Goal: Book appointment/travel/reservation

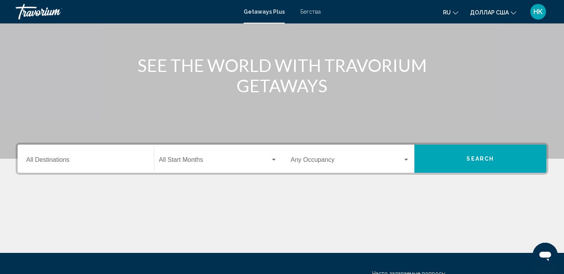
scroll to position [82, 0]
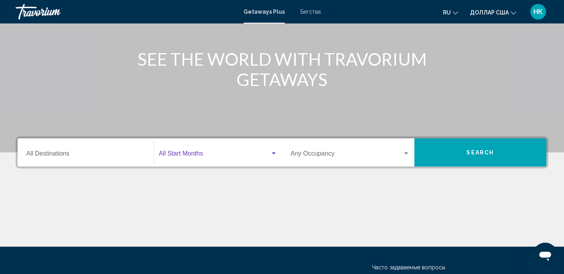
click at [273, 156] on div "Виджет поиска" at bounding box center [273, 154] width 7 height 6
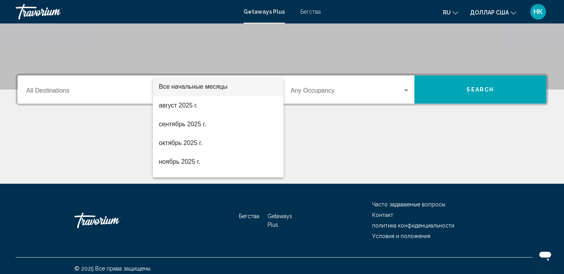
scroll to position [151, 0]
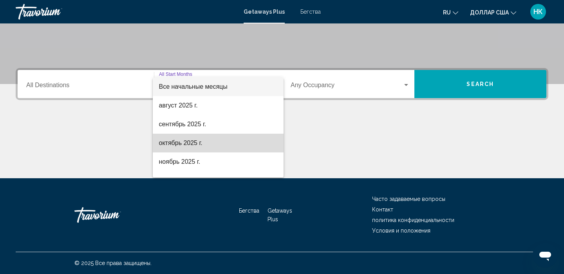
click at [194, 142] on font "октябрь 2025 г." at bounding box center [180, 143] width 43 height 7
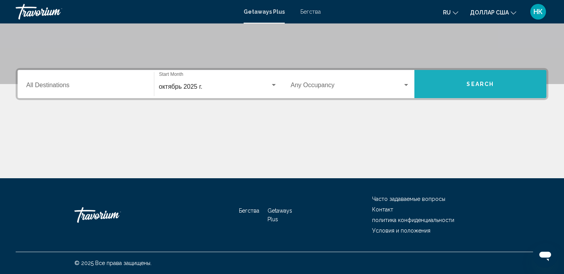
click at [487, 89] on button "Search" at bounding box center [480, 84] width 132 height 28
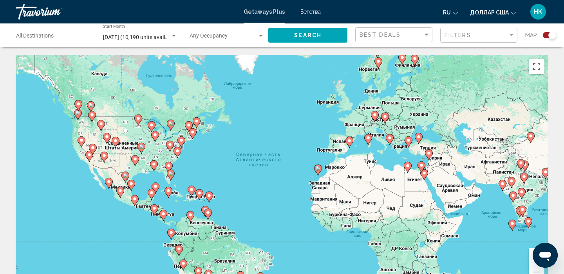
click at [456, 13] on icon "Изменить язык" at bounding box center [455, 12] width 5 height 5
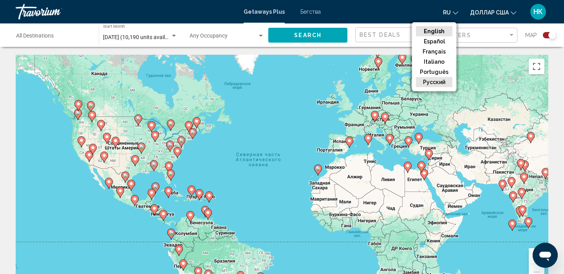
click at [437, 82] on button "русский" at bounding box center [434, 82] width 36 height 10
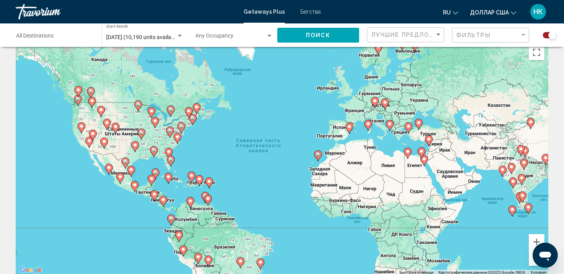
scroll to position [16, 0]
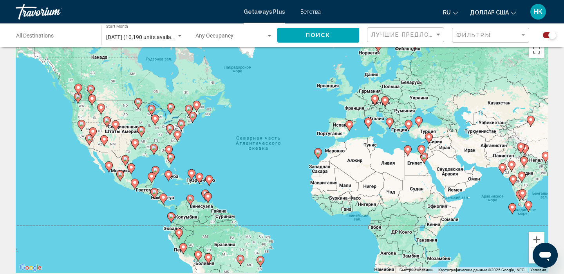
click at [424, 133] on div "Чтобы активировать перетаскивание с помощью клавиатуры, нажмите Alt + Ввод. Пос…" at bounding box center [282, 155] width 533 height 235
click at [430, 137] on image "Основное содержание" at bounding box center [428, 137] width 5 height 5
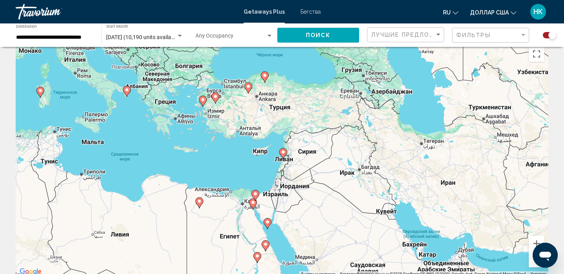
scroll to position [0, 0]
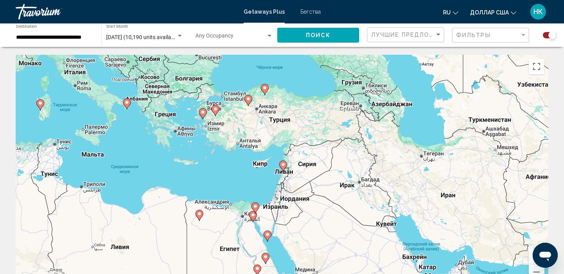
click at [265, 89] on image "Основное содержание" at bounding box center [264, 88] width 5 height 5
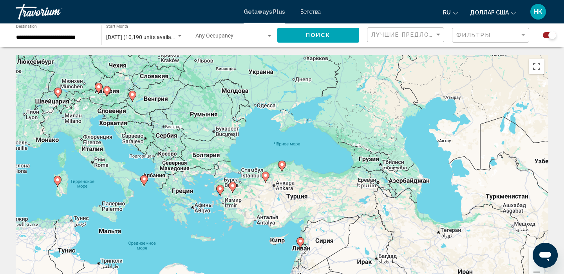
click at [282, 167] on icon "Основное содержание" at bounding box center [281, 166] width 7 height 10
type input "**********"
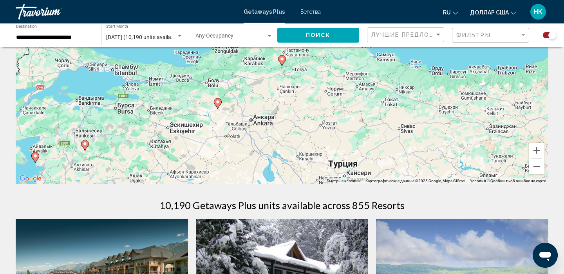
scroll to position [114, 0]
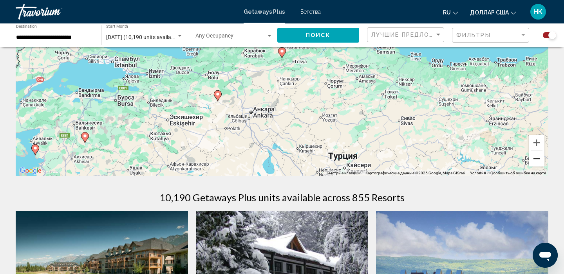
click at [538, 160] on button "Уменьшить" at bounding box center [537, 159] width 16 height 16
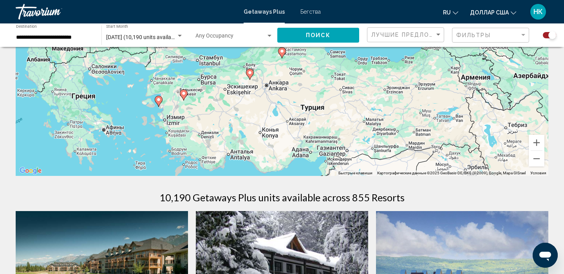
click at [180, 155] on div "Для навигации используйте клавиши со стрелками. Чтобы активировать перетаскиван…" at bounding box center [282, 58] width 533 height 235
click at [172, 155] on div "Для навигации используйте клавиши со стрелками. Чтобы активировать перетаскиван…" at bounding box center [282, 58] width 533 height 235
click at [523, 35] on div "Filter" at bounding box center [523, 35] width 4 height 2
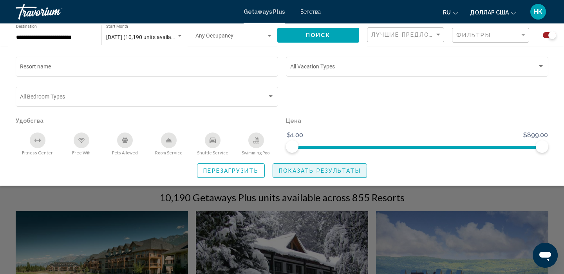
click at [313, 176] on button "Показать результаты" at bounding box center [320, 171] width 94 height 14
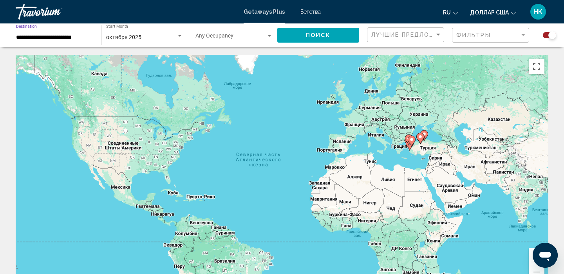
click at [25, 34] on input "**********" at bounding box center [55, 37] width 78 height 6
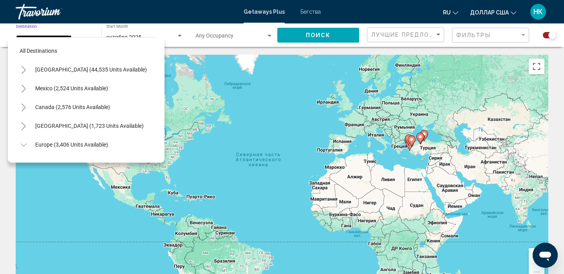
scroll to position [329, 0]
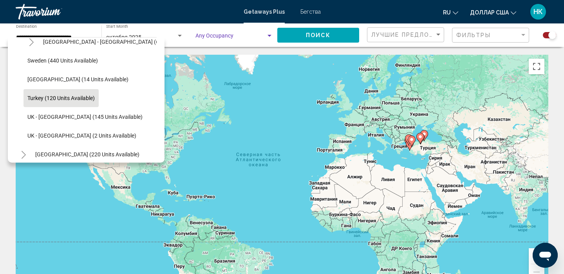
click at [271, 35] on div "Search widget" at bounding box center [269, 36] width 4 height 2
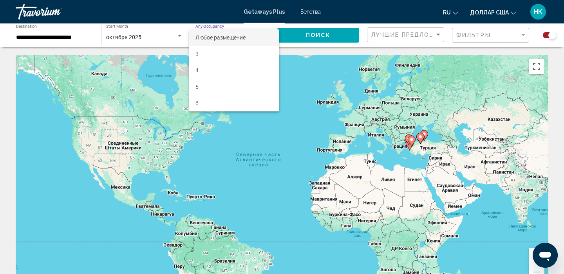
click at [304, 13] on div at bounding box center [282, 137] width 564 height 274
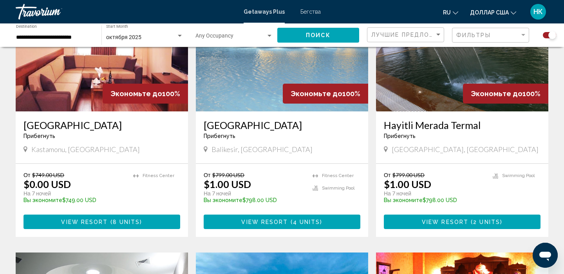
scroll to position [335, 0]
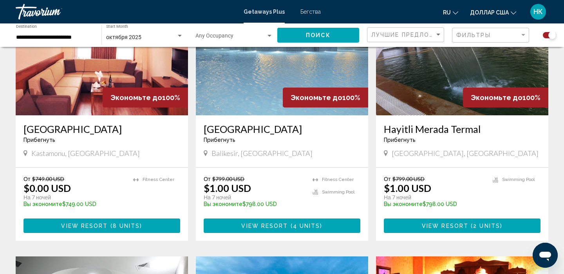
click at [285, 224] on span "View Resort" at bounding box center [264, 226] width 47 height 6
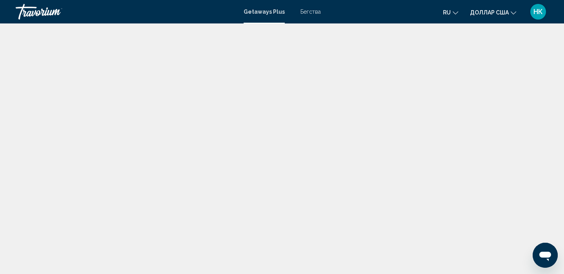
scroll to position [4, 0]
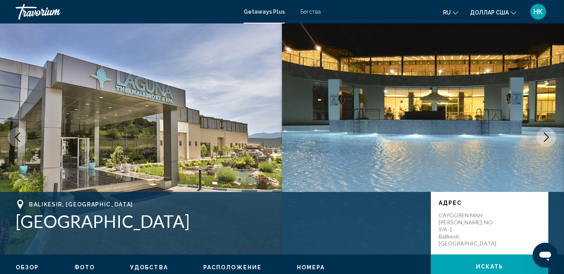
click at [548, 135] on icon "Next image" at bounding box center [546, 137] width 9 height 9
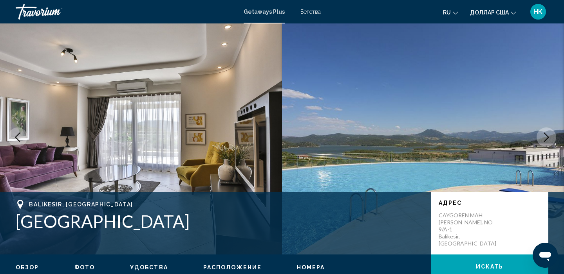
click at [549, 135] on icon "Next image" at bounding box center [546, 137] width 9 height 9
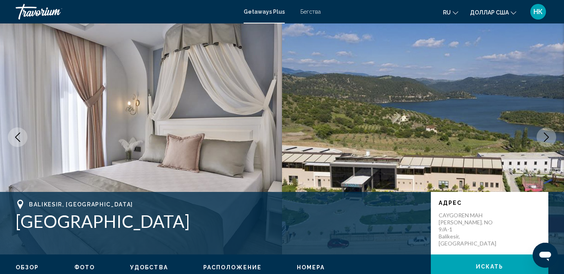
click at [549, 135] on icon "Next image" at bounding box center [546, 137] width 9 height 9
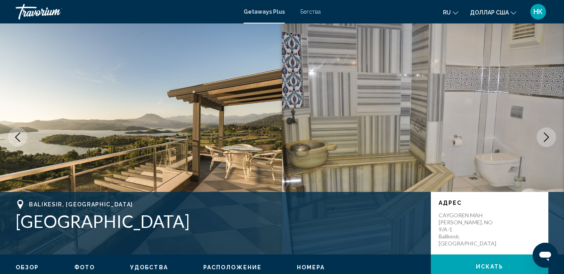
click at [549, 135] on icon "Next image" at bounding box center [546, 137] width 9 height 9
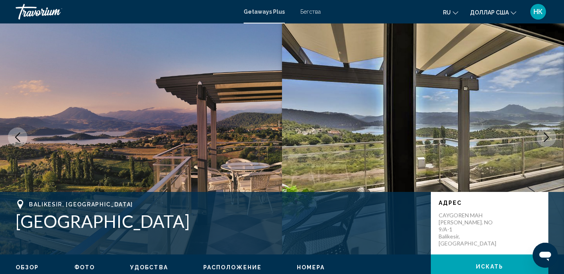
click at [550, 135] on icon "Next image" at bounding box center [546, 137] width 9 height 9
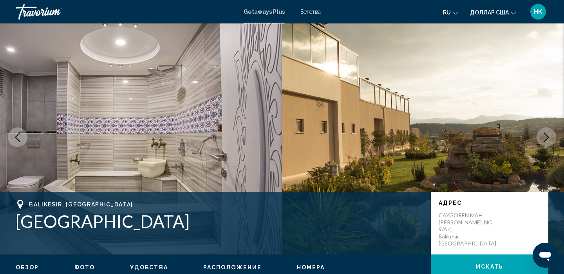
click at [551, 135] on icon "Next image" at bounding box center [546, 137] width 9 height 9
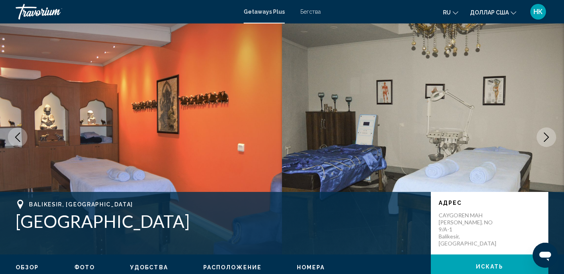
click at [551, 135] on button "Next image" at bounding box center [546, 138] width 20 height 20
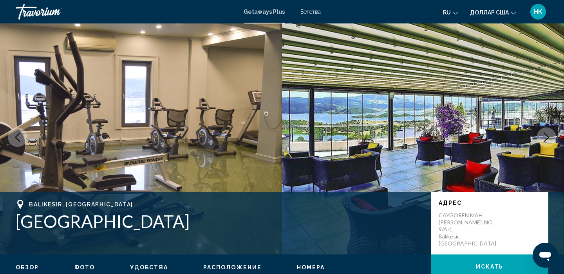
click at [551, 135] on button "Next image" at bounding box center [546, 138] width 20 height 20
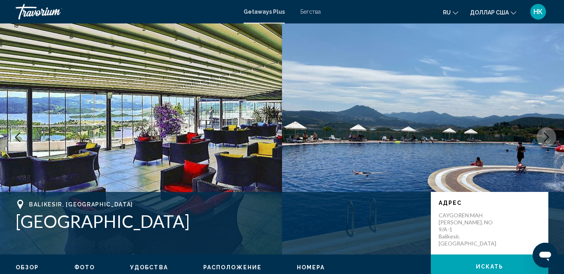
click at [551, 135] on button "Next image" at bounding box center [546, 138] width 20 height 20
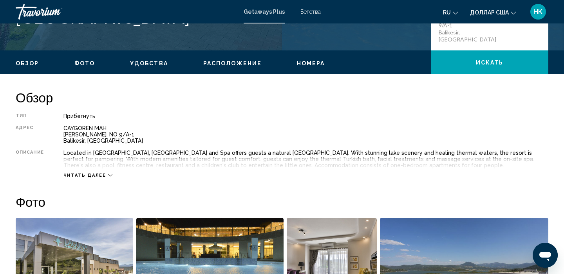
scroll to position [209, 0]
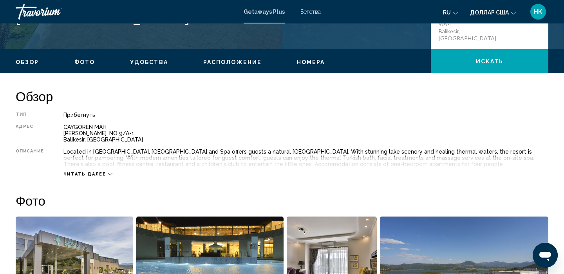
click at [86, 63] on span "Фото" at bounding box center [84, 62] width 20 height 6
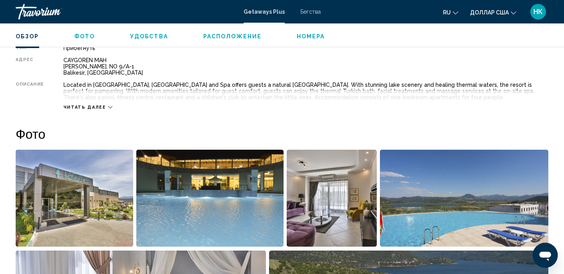
scroll to position [355, 0]
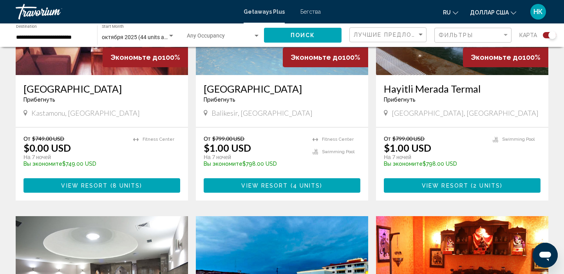
scroll to position [377, 0]
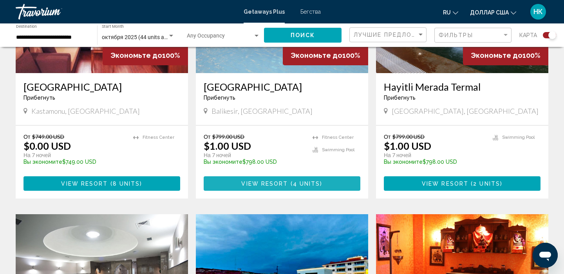
click at [269, 184] on span "View Resort" at bounding box center [264, 184] width 47 height 6
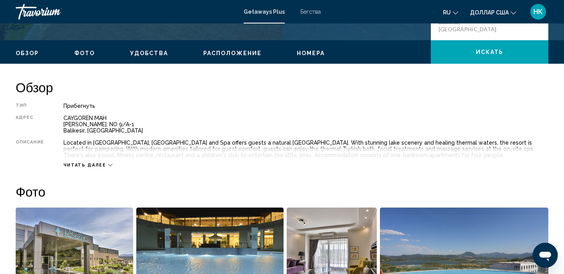
scroll to position [217, 0]
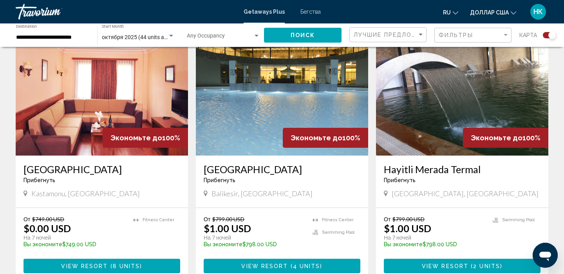
scroll to position [292, 0]
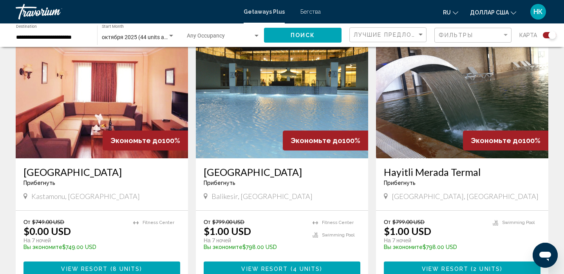
click at [493, 96] on img "Основное содержание" at bounding box center [462, 95] width 172 height 125
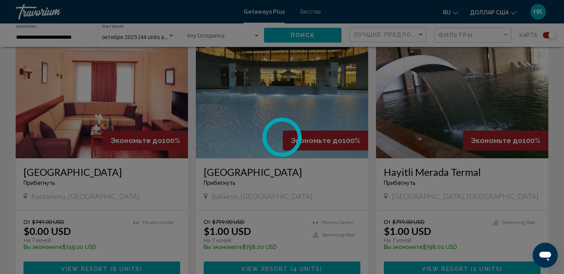
scroll to position [4, 0]
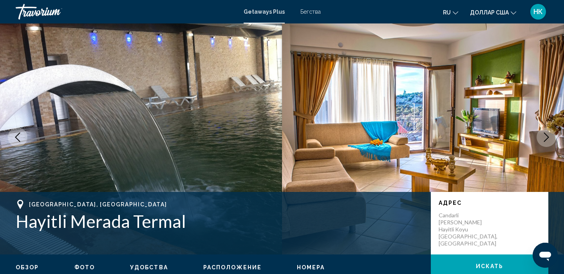
click at [545, 139] on icon "Next image" at bounding box center [546, 137] width 9 height 9
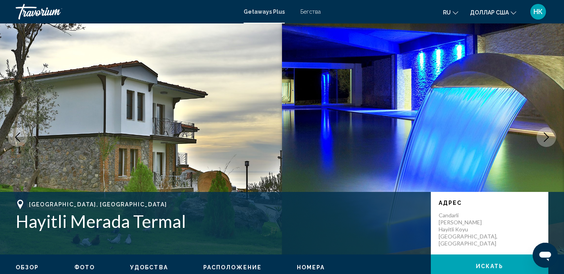
click at [545, 139] on icon "Next image" at bounding box center [546, 137] width 9 height 9
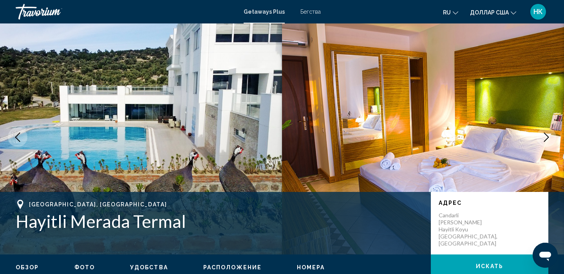
click at [546, 139] on icon "Next image" at bounding box center [546, 137] width 9 height 9
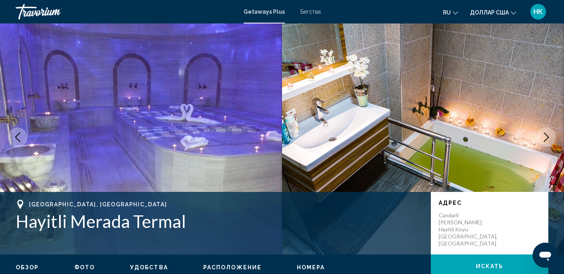
click at [546, 139] on icon "Next image" at bounding box center [546, 137] width 9 height 9
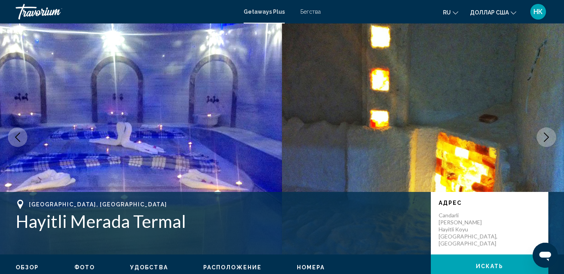
click at [546, 139] on icon "Next image" at bounding box center [546, 137] width 9 height 9
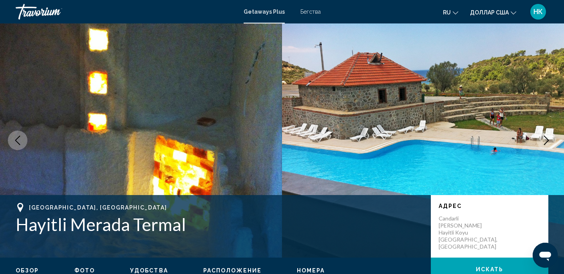
scroll to position [0, 0]
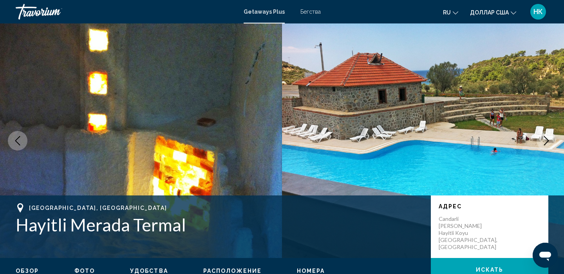
click at [18, 146] on button "Previous image" at bounding box center [18, 141] width 20 height 20
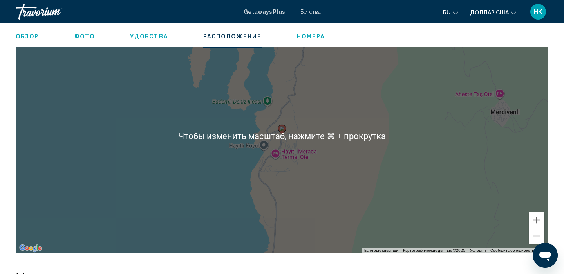
scroll to position [1121, 0]
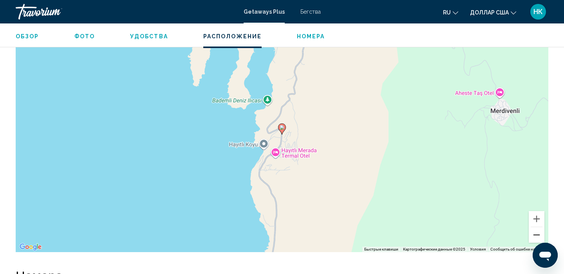
click at [538, 228] on button "Уменьшить" at bounding box center [537, 235] width 16 height 16
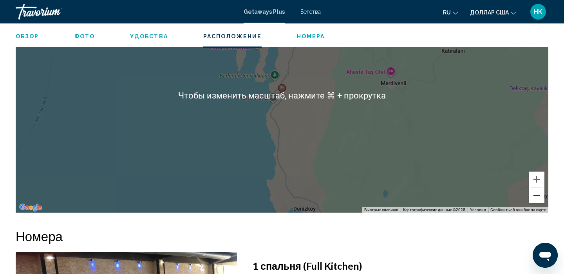
scroll to position [1157, 0]
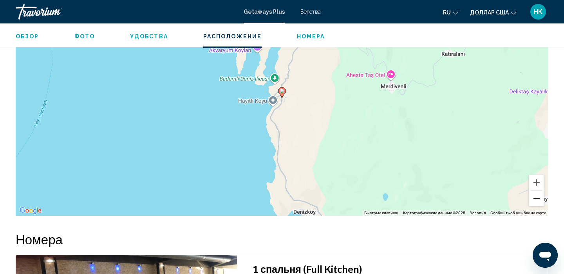
click at [539, 191] on button "Уменьшить" at bounding box center [537, 199] width 16 height 16
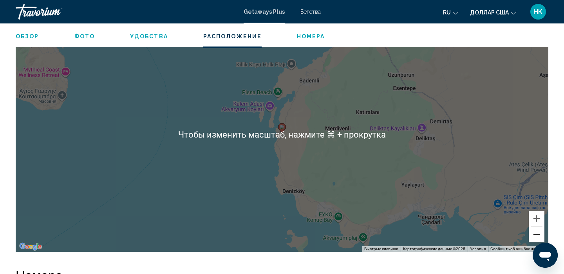
scroll to position [1123, 0]
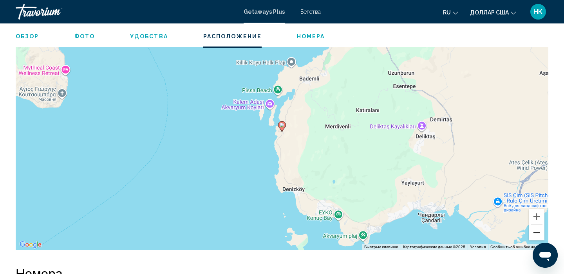
click at [536, 225] on button "Уменьшить" at bounding box center [537, 233] width 16 height 16
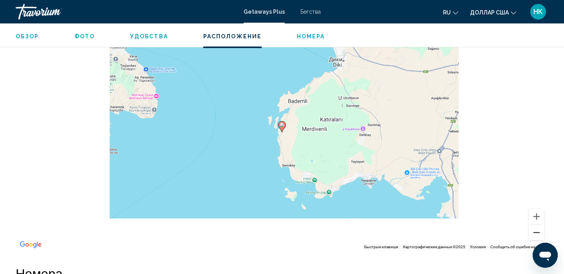
click at [536, 225] on button "Уменьшить" at bounding box center [537, 233] width 16 height 16
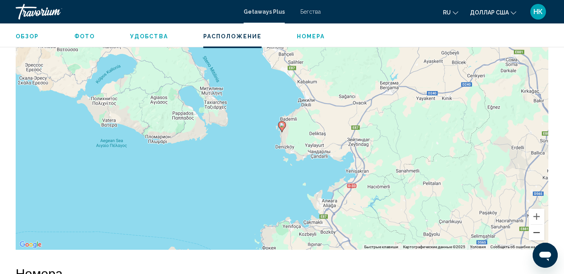
click at [535, 225] on button "Уменьшить" at bounding box center [537, 233] width 16 height 16
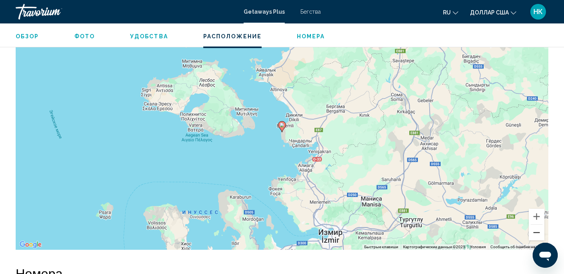
click at [535, 225] on button "Уменьшить" at bounding box center [537, 233] width 16 height 16
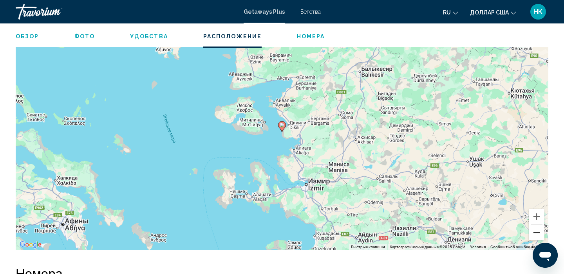
click at [536, 225] on button "Уменьшить" at bounding box center [537, 233] width 16 height 16
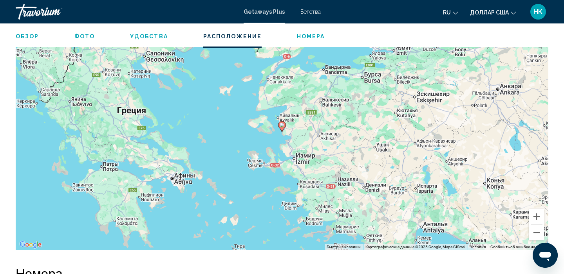
click at [314, 219] on div "Чтобы активировать перетаскивание с помощью клавиатуры, нажмите Alt + Ввод. Пос…" at bounding box center [282, 132] width 533 height 235
click at [305, 218] on div "Чтобы активировать перетаскивание с помощью клавиатуры, нажмите Alt + Ввод. Пос…" at bounding box center [282, 132] width 533 height 235
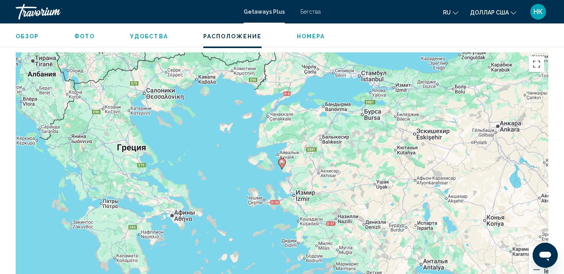
scroll to position [1080, 0]
